Goal: Information Seeking & Learning: Learn about a topic

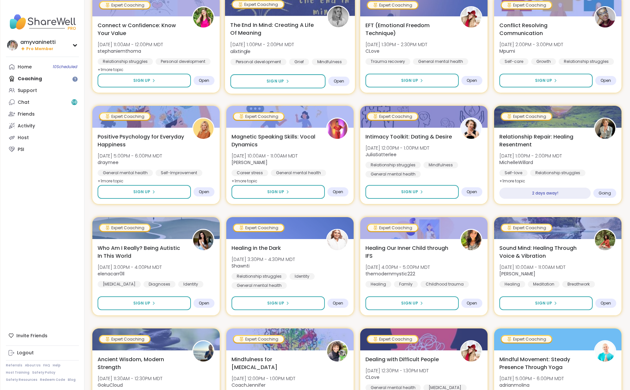
scroll to position [262, 0]
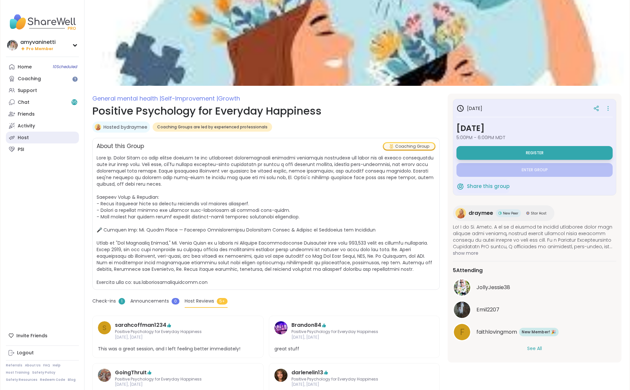
click at [28, 138] on link "Host" at bounding box center [42, 138] width 73 height 12
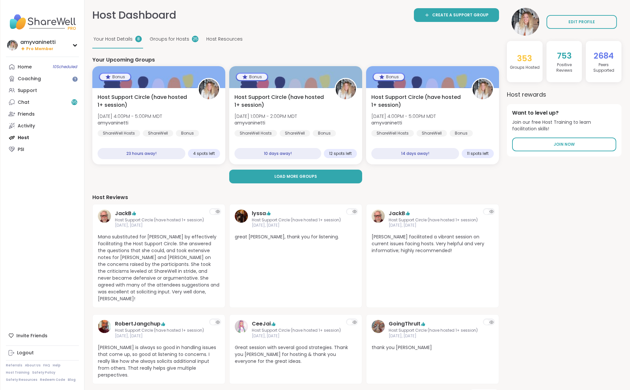
click at [174, 38] on span "Groups for Hosts" at bounding box center [170, 39] width 40 height 7
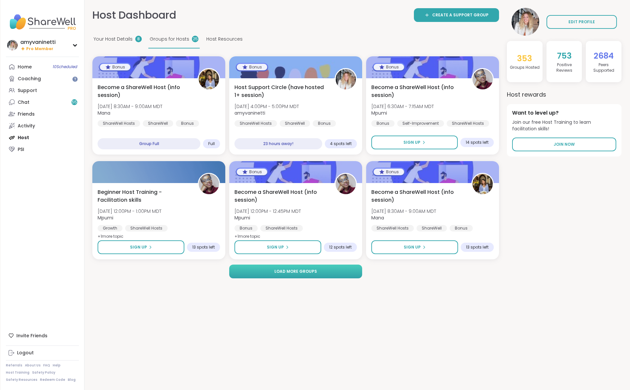
click at [260, 272] on button "Load more groups" at bounding box center [295, 272] width 133 height 14
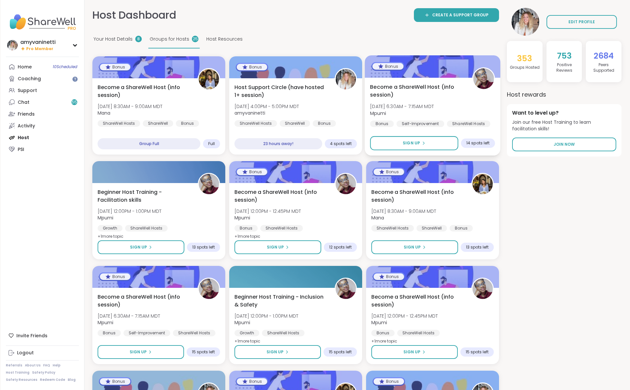
click at [383, 86] on span "Become a ShareWell Host (info session)" at bounding box center [417, 91] width 95 height 16
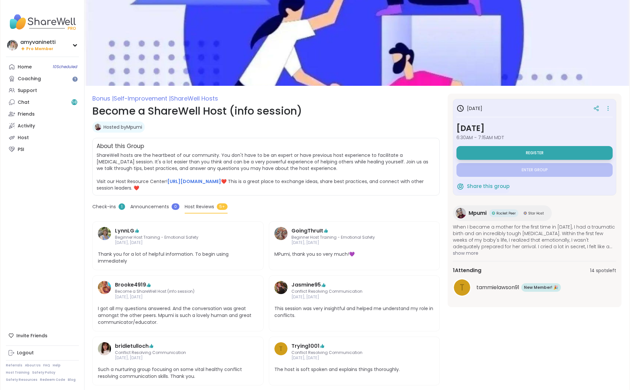
click at [475, 212] on span "Mpumi" at bounding box center [478, 213] width 18 height 8
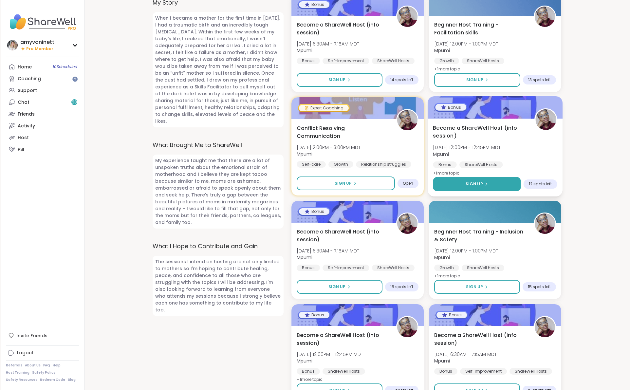
scroll to position [327, 0]
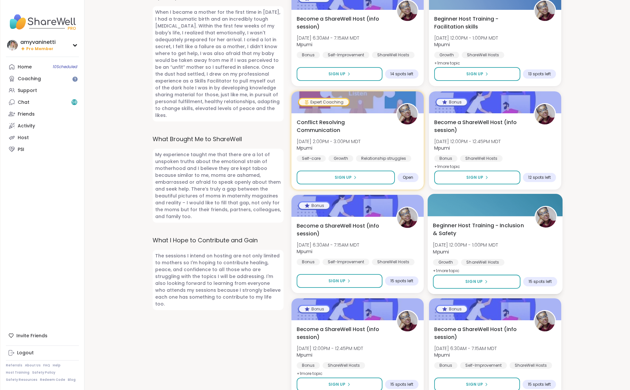
click at [463, 222] on span "Beginner Host Training - Inclusion & Safety" at bounding box center [480, 230] width 94 height 16
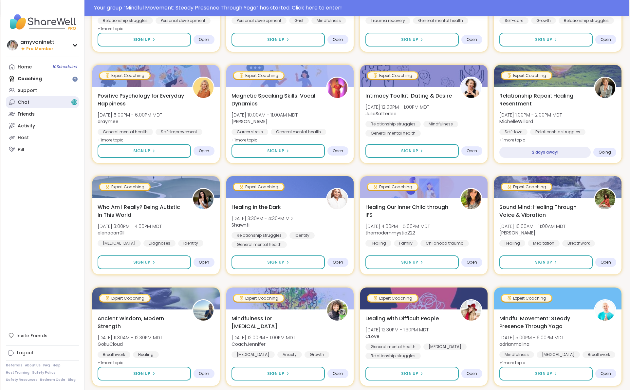
click at [31, 99] on link "Chat 58" at bounding box center [42, 102] width 73 height 12
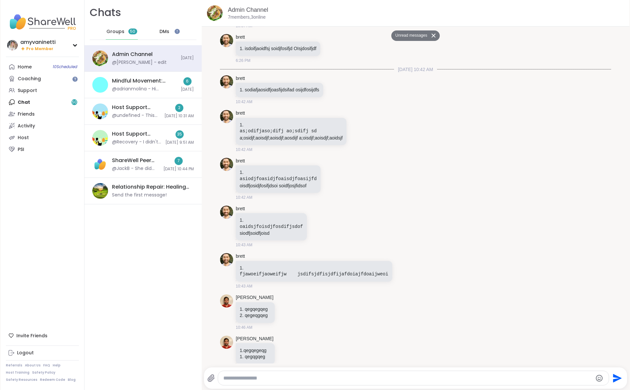
scroll to position [5548, 0]
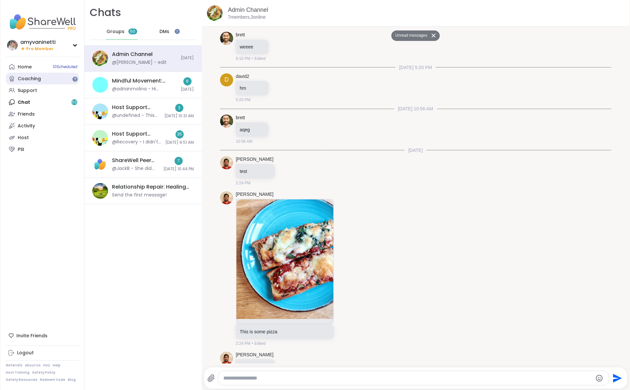
click at [41, 80] on link "Coaching" at bounding box center [42, 79] width 73 height 12
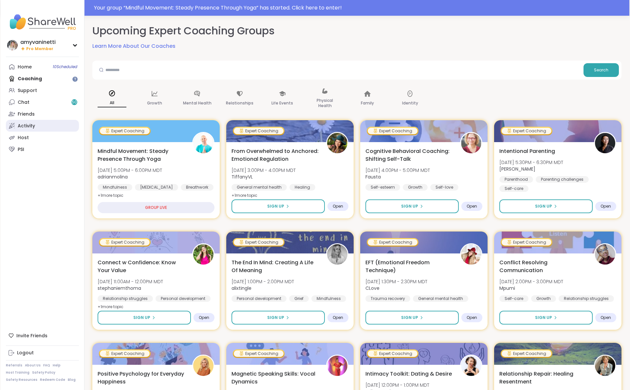
click at [37, 127] on link "Activity" at bounding box center [42, 126] width 73 height 12
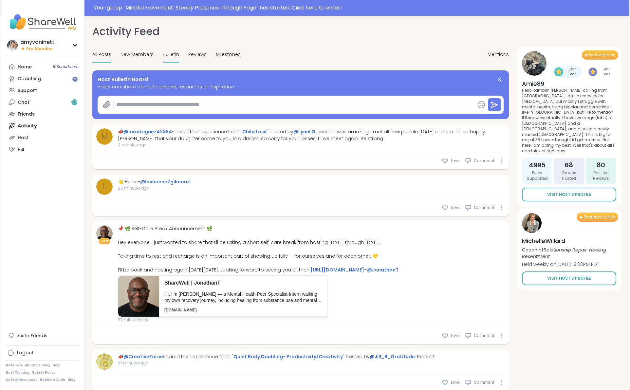
click at [169, 55] on span "Bulletin" at bounding box center [171, 54] width 16 height 7
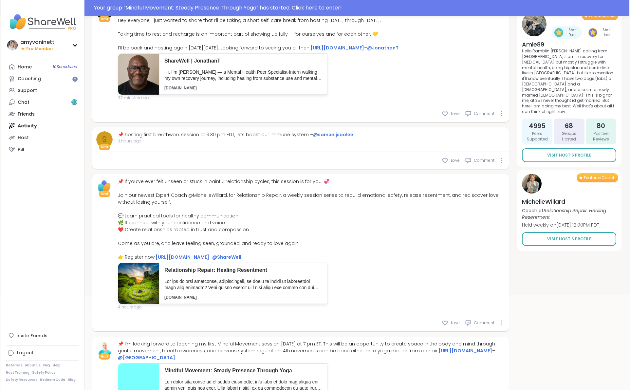
scroll to position [138, 0]
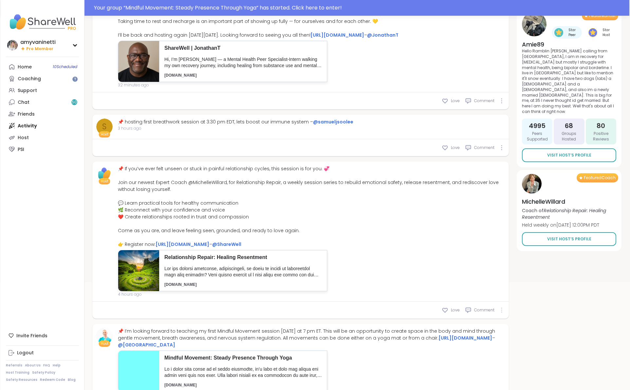
click at [501, 313] on icon at bounding box center [501, 309] width 1 height 5
click at [511, 324] on icon at bounding box center [510, 321] width 3 height 5
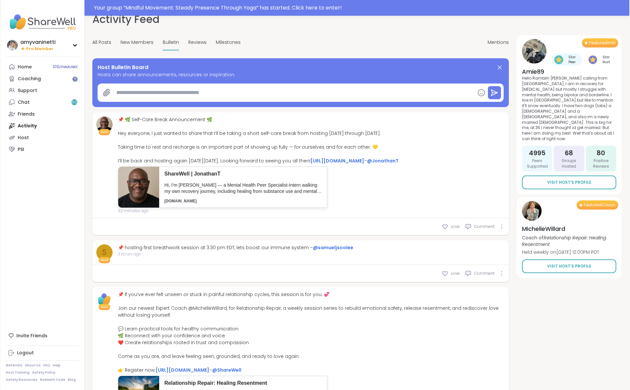
scroll to position [0, 0]
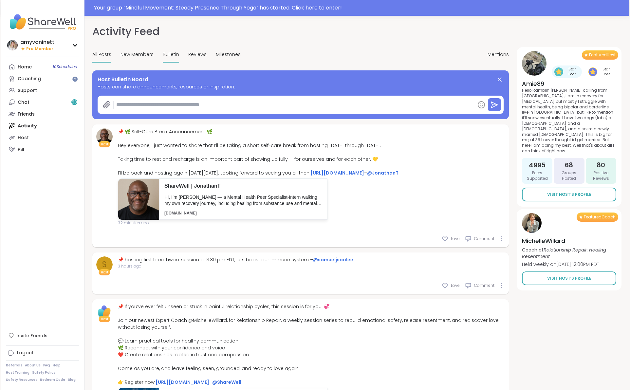
click at [99, 54] on span "All Posts" at bounding box center [101, 54] width 19 height 7
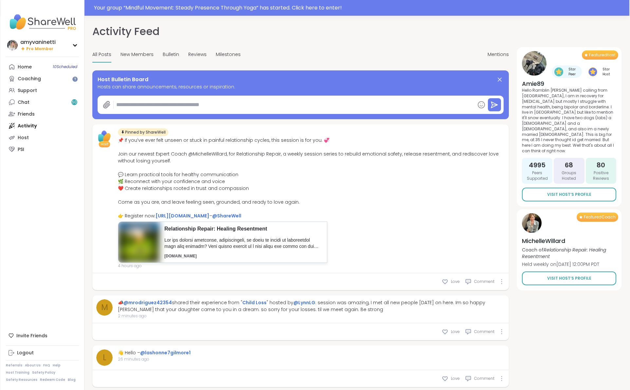
type textarea "*"
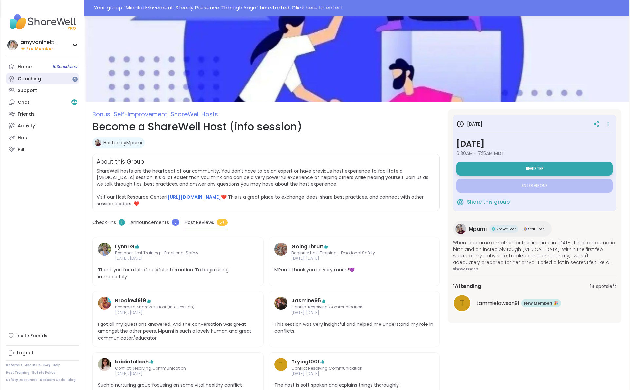
click at [44, 75] on link "Coaching" at bounding box center [42, 79] width 73 height 12
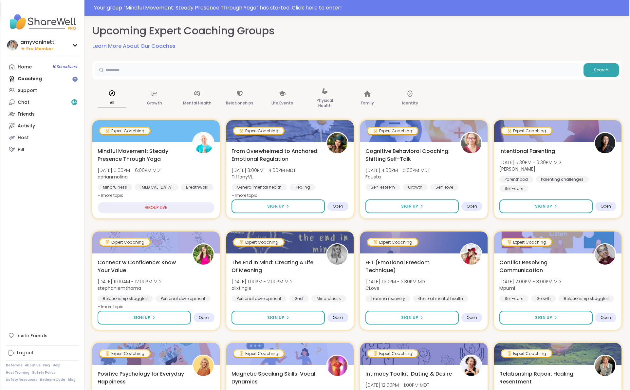
click at [185, 63] on input "text" at bounding box center [338, 69] width 486 height 13
type input "*****"
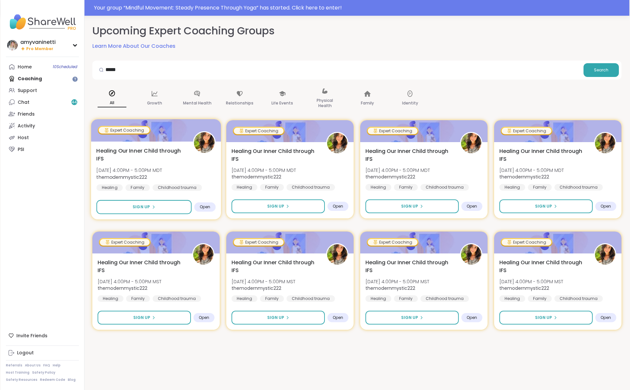
click at [123, 148] on span "Healing Our Inner Child through IFS" at bounding box center [140, 155] width 89 height 16
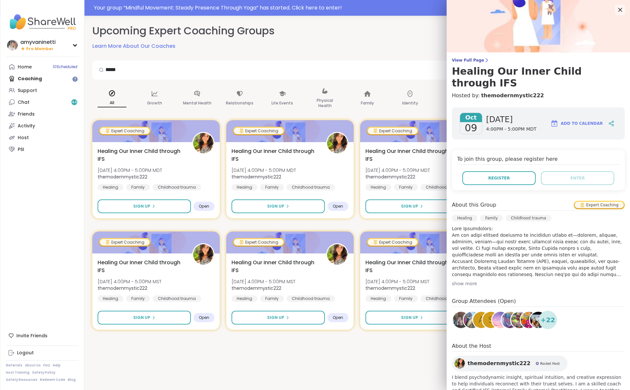
click at [480, 360] on span "themodernmystic222" at bounding box center [499, 364] width 63 height 8
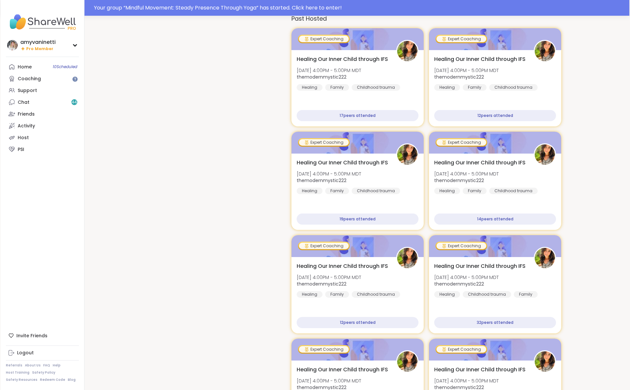
scroll to position [644, 0]
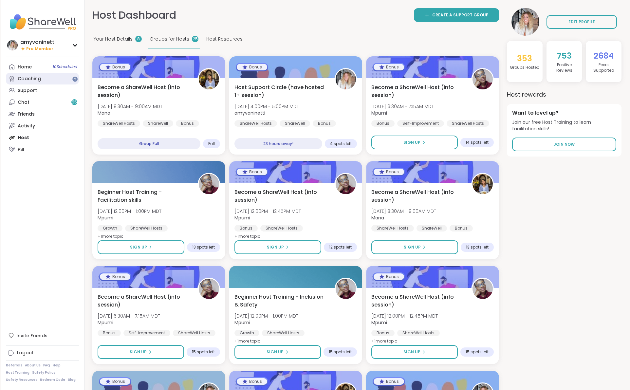
click at [28, 78] on div "Coaching" at bounding box center [29, 79] width 23 height 7
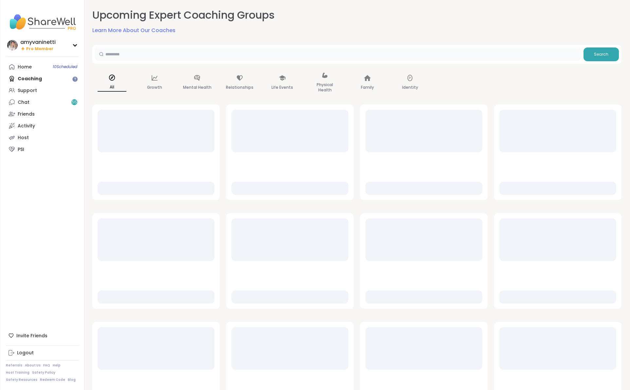
click at [140, 48] on input "text" at bounding box center [338, 53] width 486 height 13
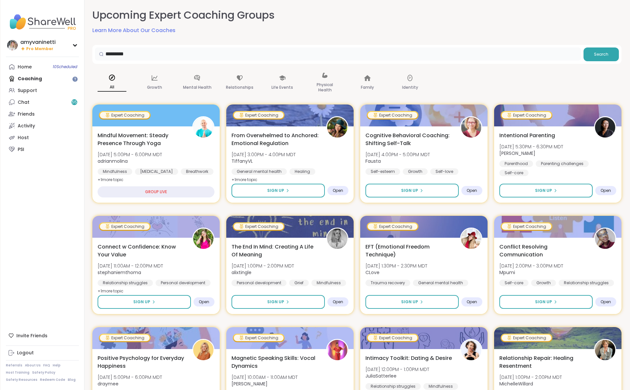
type input "*********"
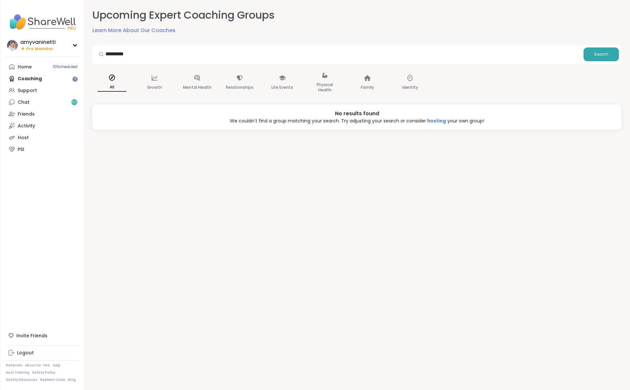
click at [25, 82] on div "Home 10 Scheduled Coaching Support Chat 55 Friends Activity Host PSI" at bounding box center [42, 108] width 73 height 94
click at [38, 77] on div "Home 10 Scheduled Coaching Support Chat 55 Friends Activity Host PSI" at bounding box center [42, 108] width 73 height 94
click at [31, 67] on link "Home 10 Scheduled" at bounding box center [42, 67] width 73 height 12
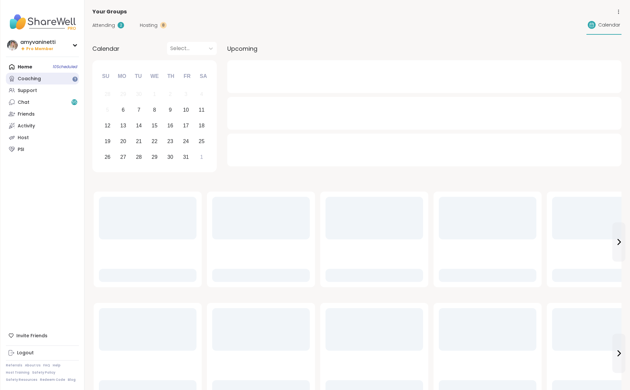
click at [33, 80] on div "Coaching" at bounding box center [29, 79] width 23 height 7
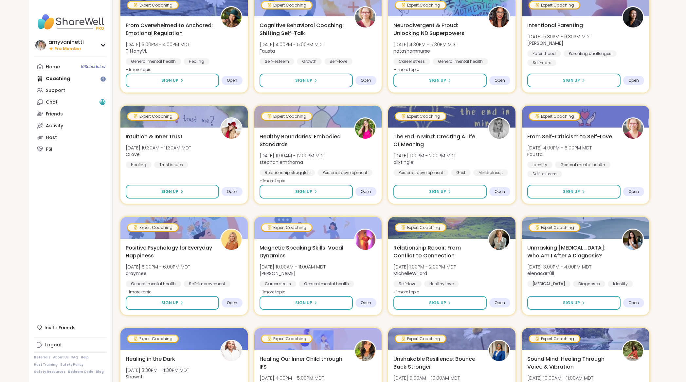
scroll to position [737, 0]
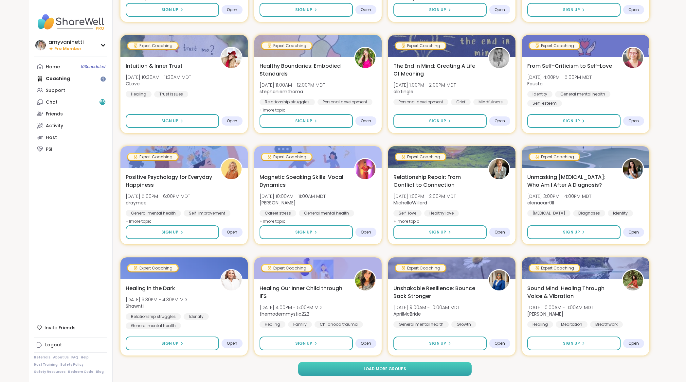
click at [409, 371] on button "Load more groups" at bounding box center [385, 369] width 174 height 14
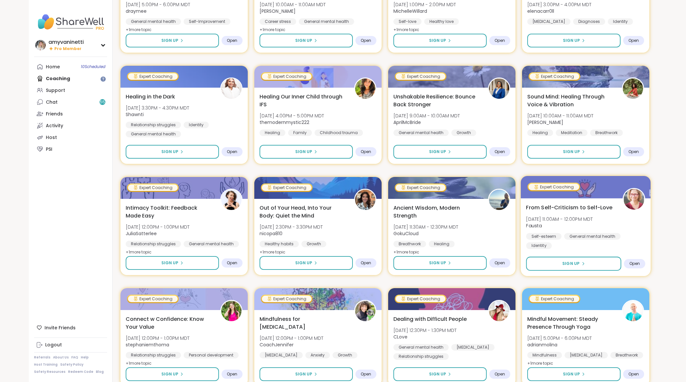
scroll to position [942, 0]
